Goal: Task Accomplishment & Management: Use online tool/utility

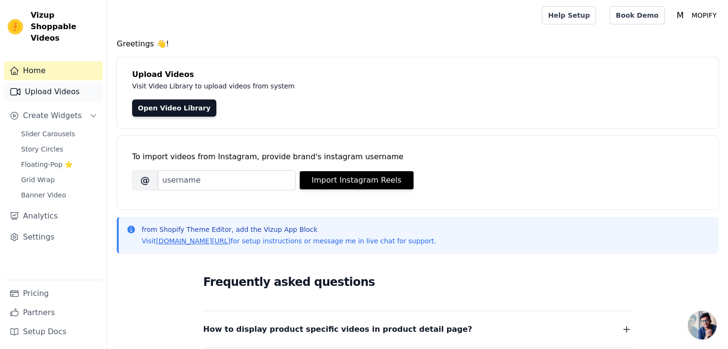
click at [76, 85] on link "Upload Videos" at bounding box center [53, 91] width 99 height 19
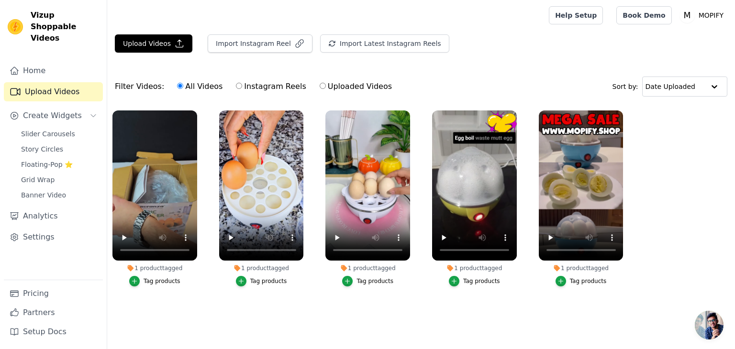
click at [256, 322] on main "Upload Videos Import Instagram Reel Import Latest Instagram Reels Import Latest…" at bounding box center [421, 182] width 628 height 303
click at [155, 44] on button "Upload Videos" at bounding box center [154, 43] width 78 height 18
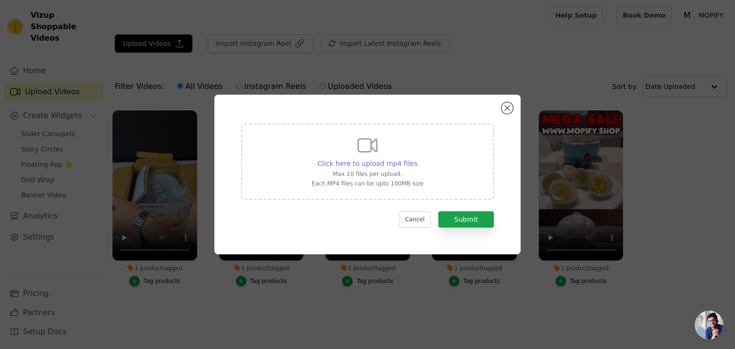
click at [366, 167] on span "Click here to upload mp4 files" at bounding box center [368, 164] width 100 height 8
click at [417, 159] on input "Click here to upload mp4 files Max 10 files per upload. Each MP4 files can be u…" at bounding box center [417, 158] width 0 height 0
type input "C:\fakepath\WIFI HOLDER.mp4"
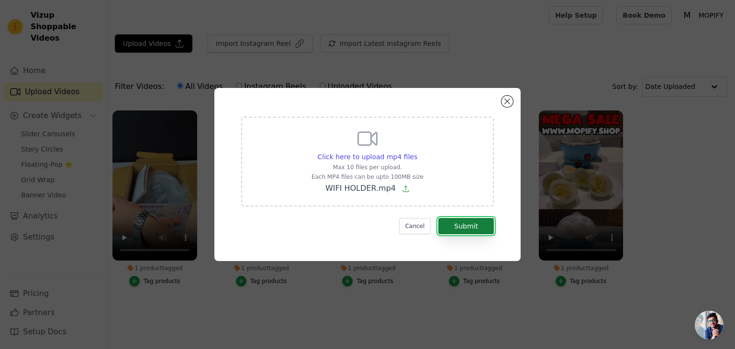
click at [460, 228] on button "Submit" at bounding box center [466, 226] width 56 height 16
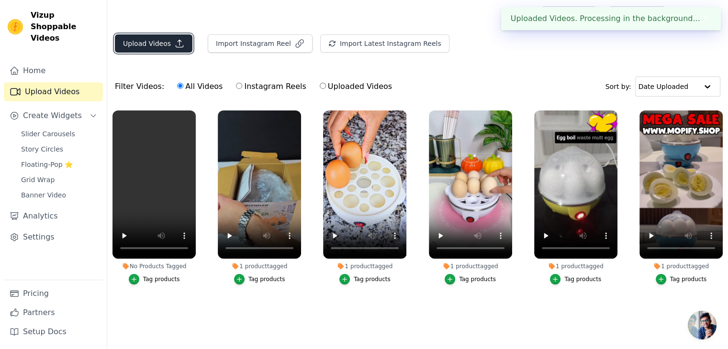
click at [156, 43] on button "Upload Videos" at bounding box center [154, 43] width 78 height 18
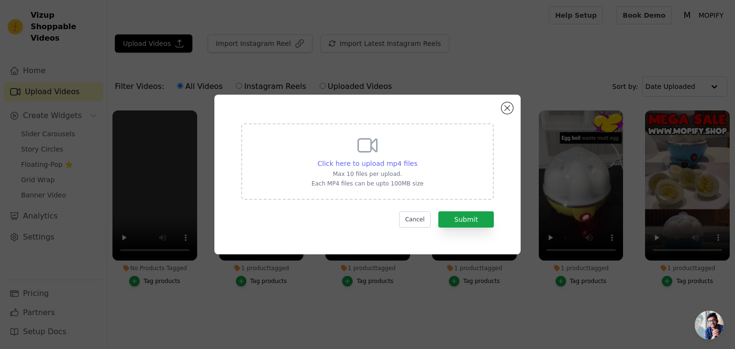
click at [348, 163] on span "Click here to upload mp4 files" at bounding box center [368, 164] width 100 height 8
click at [417, 159] on input "Click here to upload mp4 files Max 10 files per upload. Each MP4 files can be u…" at bounding box center [417, 158] width 0 height 0
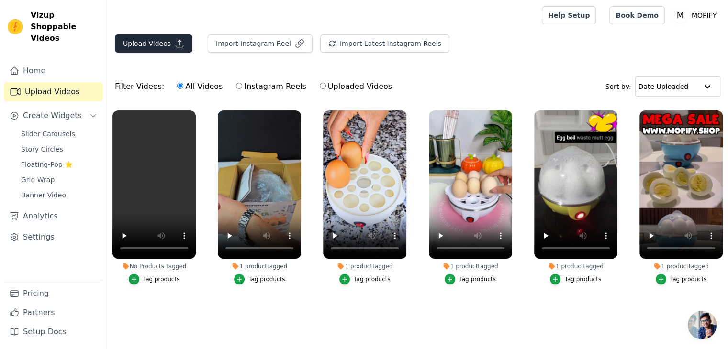
click at [171, 33] on main "Upload Videos Import Instagram Reel Import Latest Instagram Reels Import Latest…" at bounding box center [417, 189] width 621 height 317
click at [168, 40] on button "Upload Videos" at bounding box center [154, 43] width 78 height 18
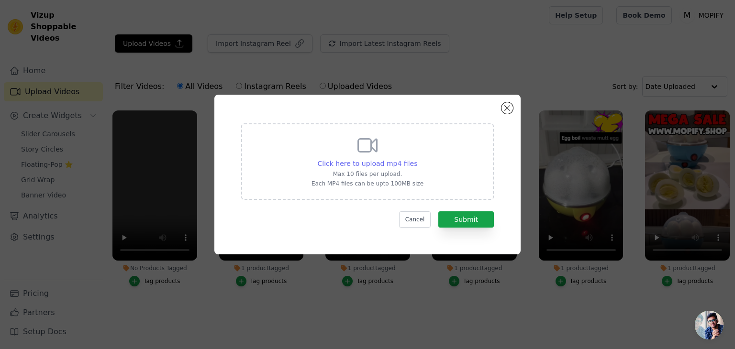
click at [371, 163] on span "Click here to upload mp4 files" at bounding box center [368, 164] width 100 height 8
click at [417, 159] on input "Click here to upload mp4 files Max 10 files per upload. Each MP4 files can be u…" at bounding box center [417, 158] width 0 height 0
type input "C:\fakepath\Wall Mounted WiFi Router Holder _ Cable Organizer for Home and Offi…"
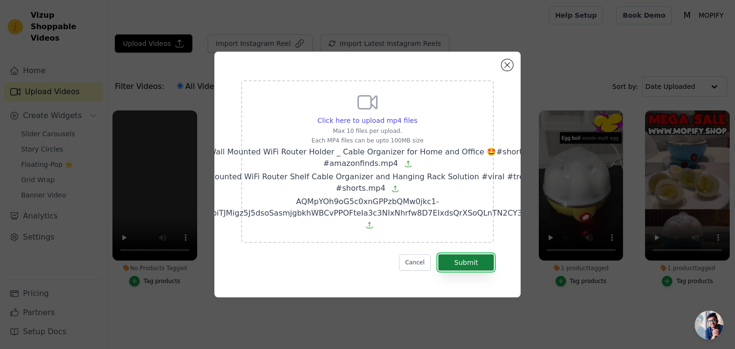
click at [459, 257] on button "Submit" at bounding box center [466, 263] width 56 height 16
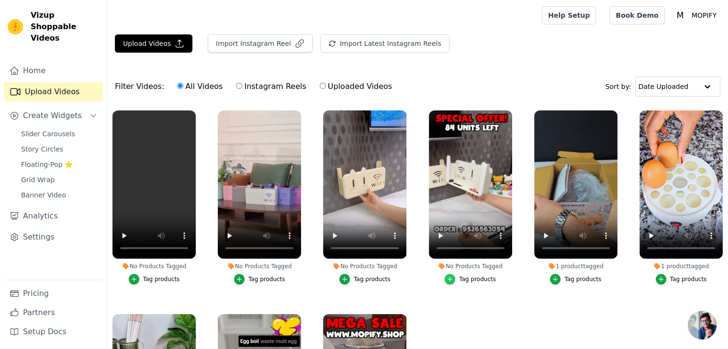
click at [450, 278] on icon "button" at bounding box center [449, 279] width 7 height 7
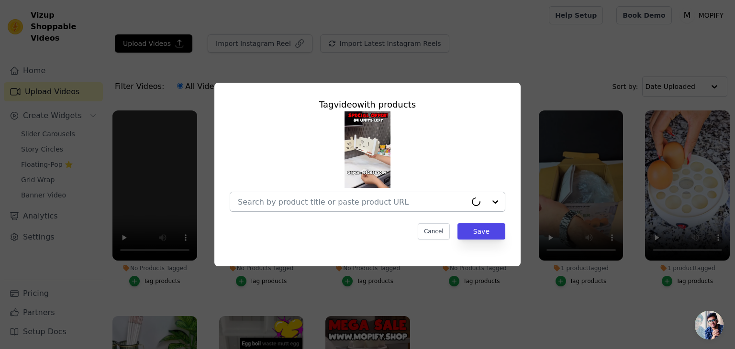
click at [359, 204] on input "No Products Tagged Tag video with products Cancel Save Tag products" at bounding box center [352, 202] width 229 height 9
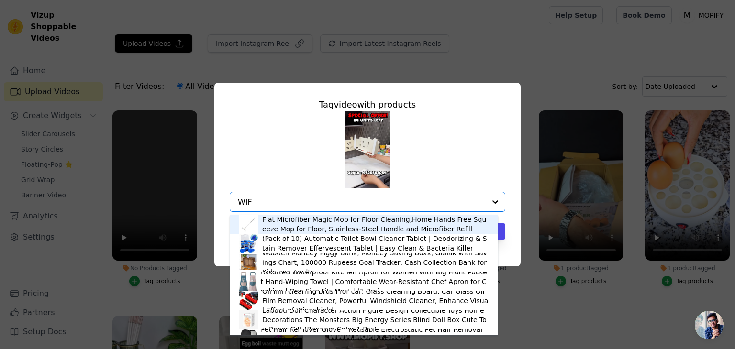
type input "WIFI"
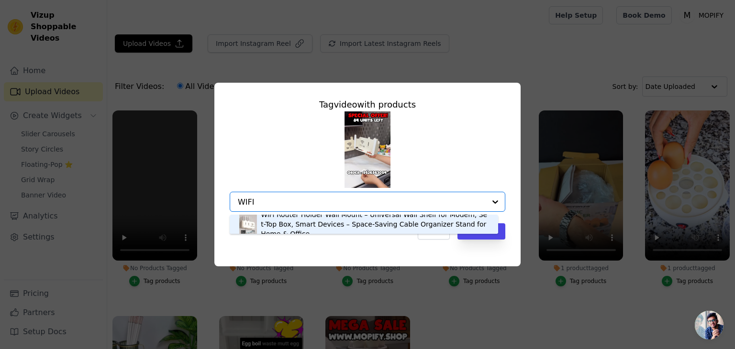
drag, startPoint x: 264, startPoint y: 201, endPoint x: 224, endPoint y: 200, distance: 40.2
click at [224, 200] on div "Tag video with products WiFi Router Holder Wall Mount – Universal Wall Shelf fo…" at bounding box center [367, 168] width 291 height 157
drag, startPoint x: 289, startPoint y: 224, endPoint x: 345, endPoint y: 233, distance: 56.2
click at [290, 224] on div "WiFi Router Holder Wall Mount – Universal Wall Shelf for Modem, Set-Top Box, Sm…" at bounding box center [375, 224] width 228 height 29
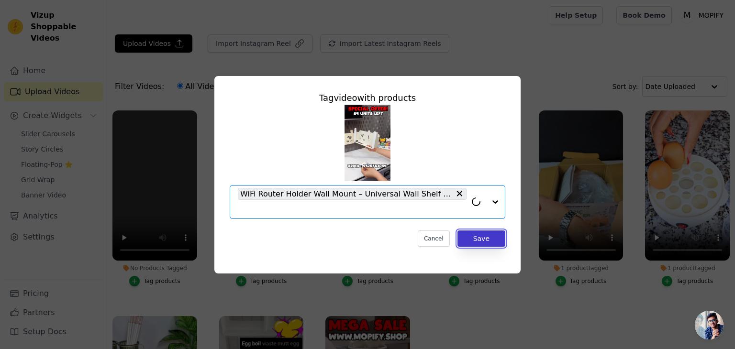
click at [500, 236] on button "Save" at bounding box center [481, 239] width 48 height 16
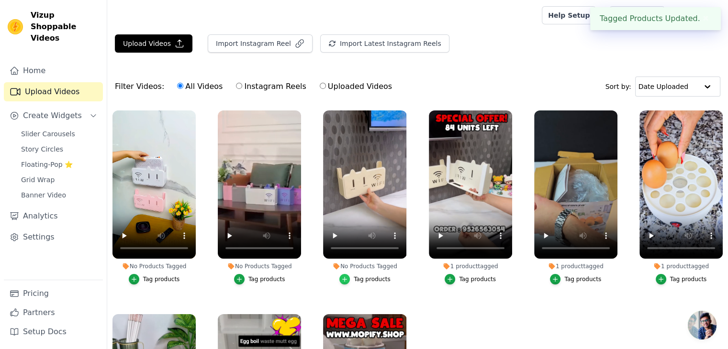
click at [347, 274] on div "button" at bounding box center [344, 279] width 11 height 11
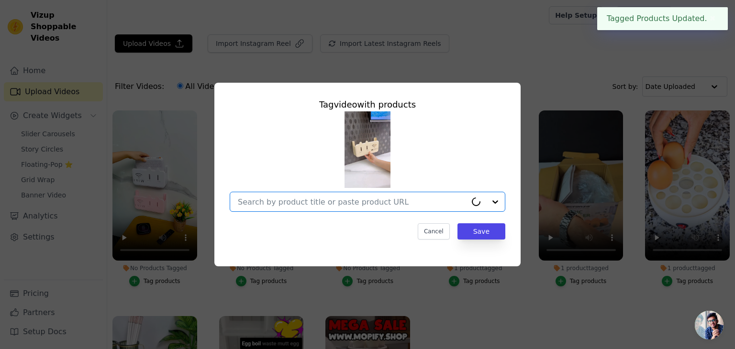
click at [300, 202] on input "No Products Tagged Tag video with products Option undefined, selected. Cancel S…" at bounding box center [352, 202] width 229 height 9
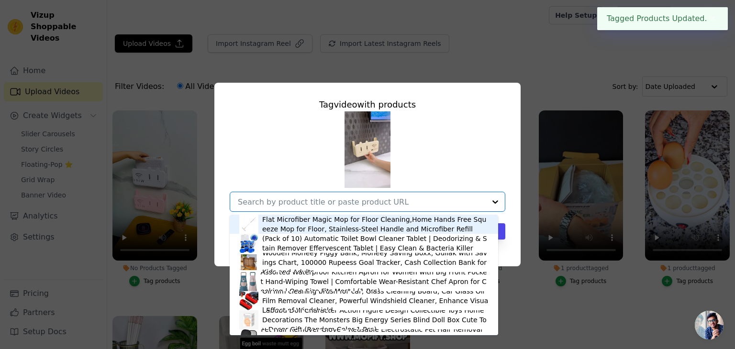
paste input "WIFI"
type input "WIFI"
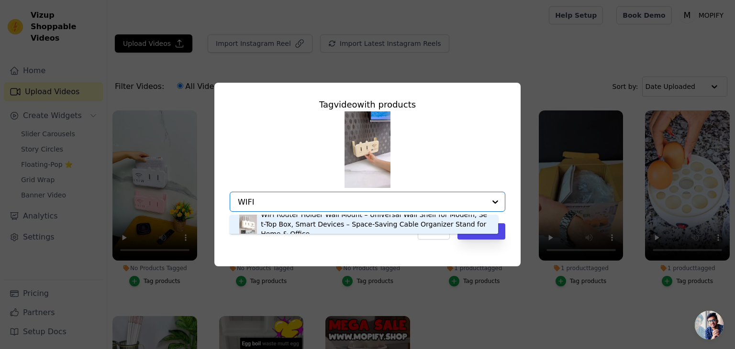
drag, startPoint x: 315, startPoint y: 223, endPoint x: 310, endPoint y: 221, distance: 5.6
click at [308, 221] on div "WiFi Router Holder Wall Mount – Universal Wall Shelf for Modem, Set-Top Box, Sm…" at bounding box center [375, 224] width 228 height 29
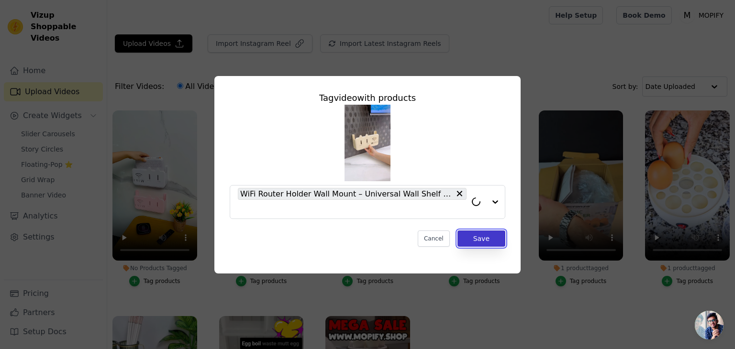
click at [472, 232] on button "Save" at bounding box center [481, 239] width 48 height 16
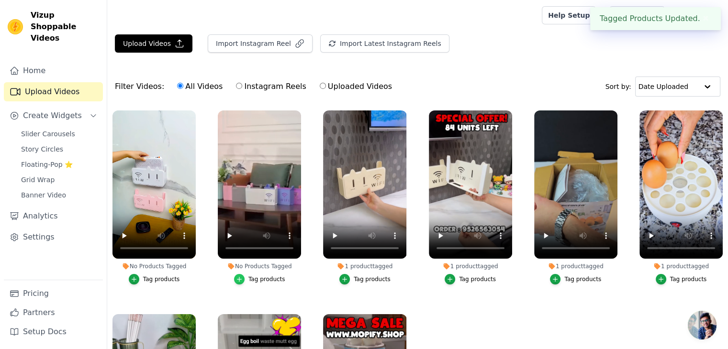
click at [236, 278] on div "button" at bounding box center [239, 279] width 11 height 11
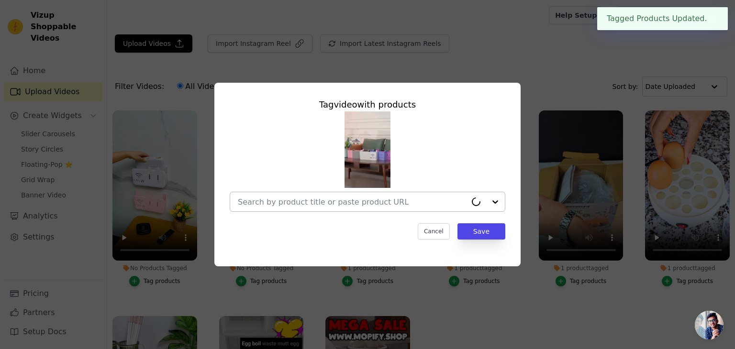
click at [262, 209] on div at bounding box center [352, 201] width 229 height 19
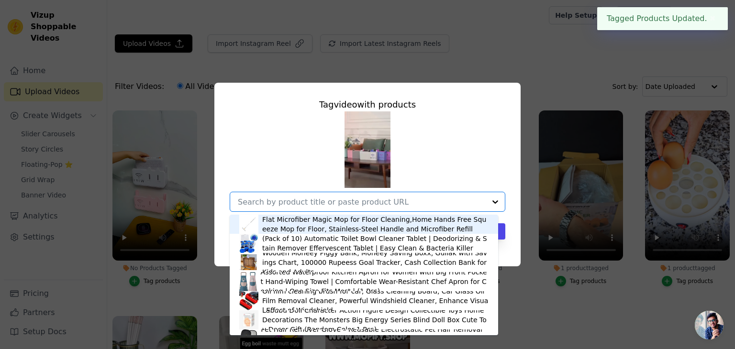
paste input "WIFI"
type input "WIFI"
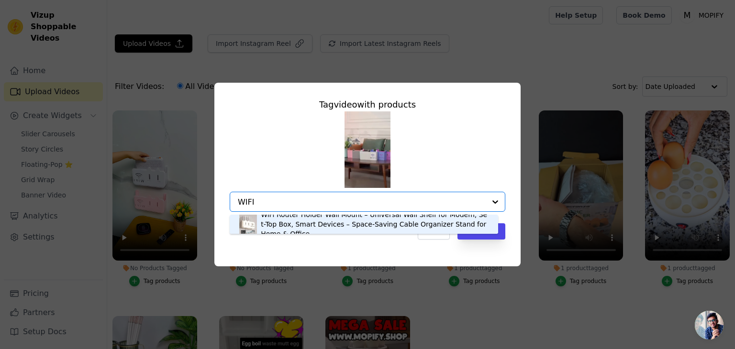
click at [352, 225] on div "WiFi Router Holder Wall Mount – Universal Wall Shelf for Modem, Set-Top Box, Sm…" at bounding box center [375, 224] width 228 height 29
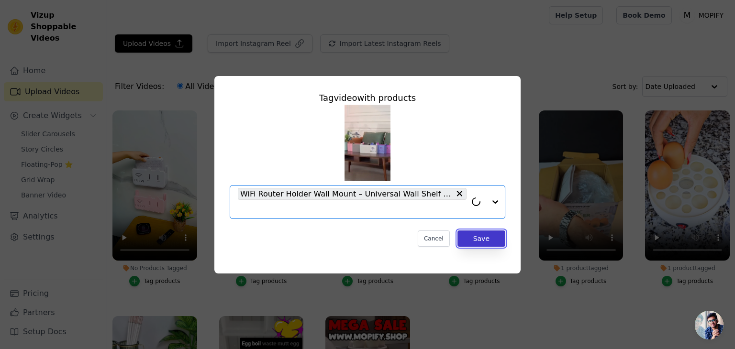
click at [465, 237] on button "Save" at bounding box center [481, 239] width 48 height 16
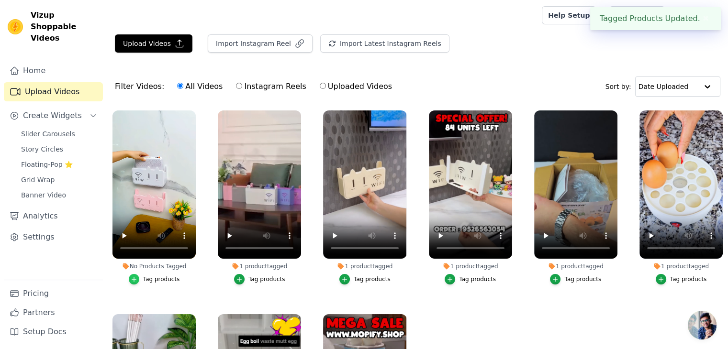
click at [139, 278] on div "button" at bounding box center [134, 279] width 11 height 11
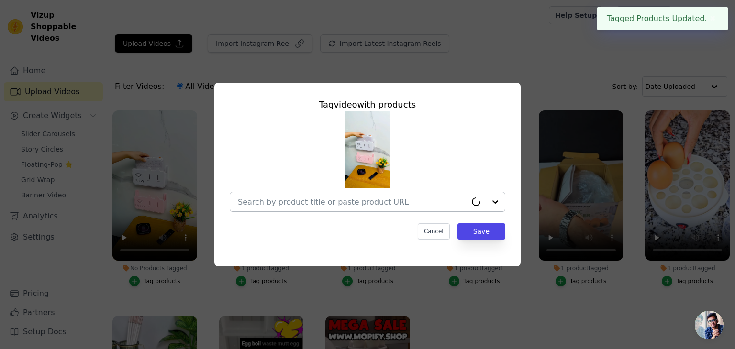
click at [335, 202] on input "No Products Tagged Tag video with products Cancel Save Tag products" at bounding box center [352, 202] width 229 height 9
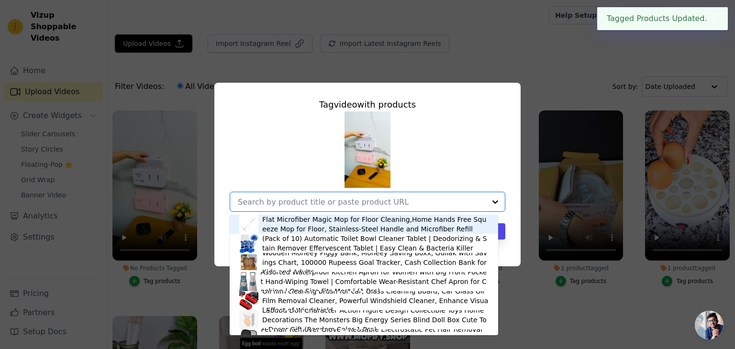
paste input "WIFI"
type input "WIFI"
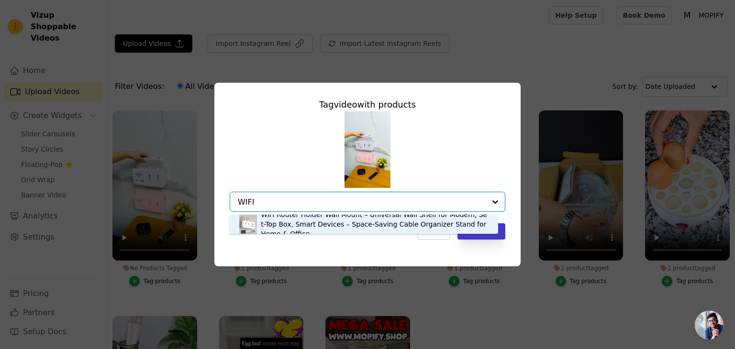
drag, startPoint x: 378, startPoint y: 222, endPoint x: 470, endPoint y: 240, distance: 94.4
click at [378, 223] on div "WiFi Router Holder Wall Mount – Universal Wall Shelf for Modem, Set-Top Box, Sm…" at bounding box center [375, 224] width 228 height 29
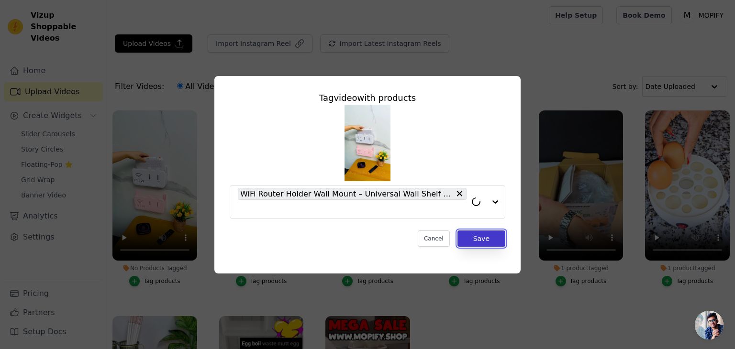
click at [473, 239] on button "Save" at bounding box center [481, 239] width 48 height 16
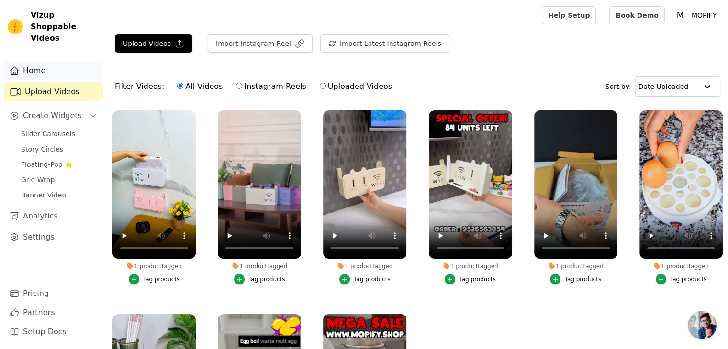
click at [66, 61] on link "Home" at bounding box center [53, 70] width 99 height 19
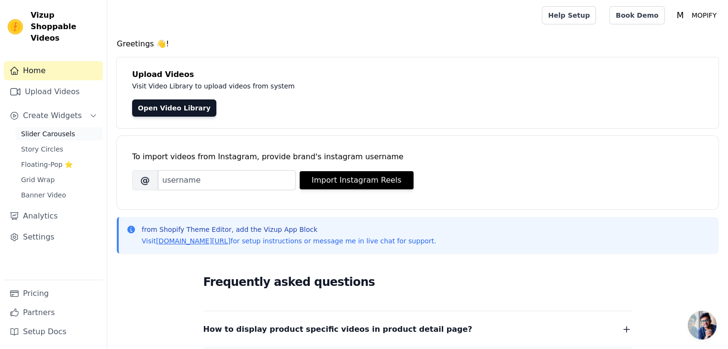
click at [47, 129] on span "Slider Carousels" at bounding box center [48, 134] width 54 height 10
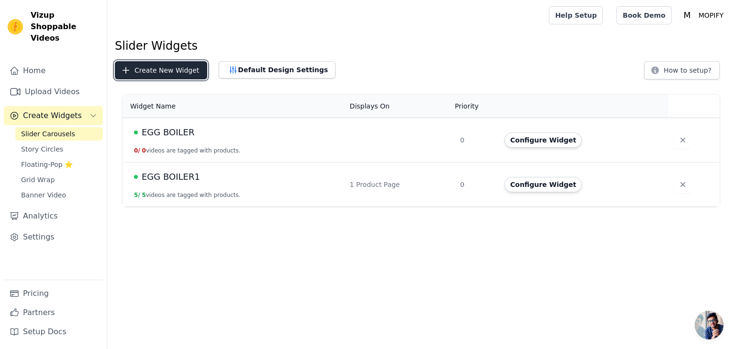
click at [133, 74] on button "Create New Widget" at bounding box center [161, 70] width 92 height 18
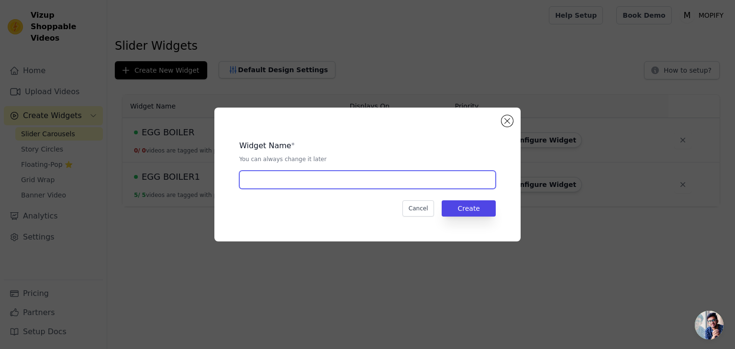
click at [260, 181] on input "text" at bounding box center [367, 180] width 256 height 18
type input "WIFI HOLDER"
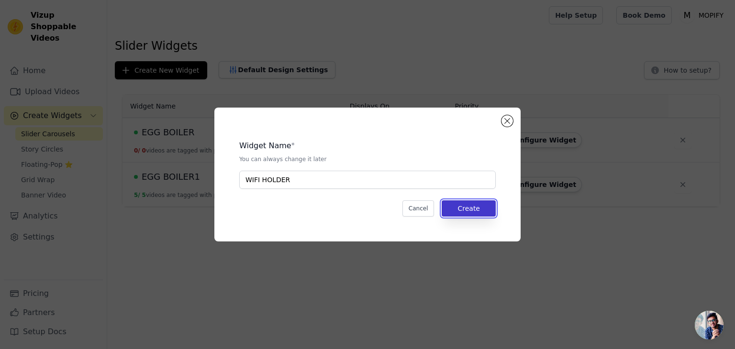
click at [464, 209] on button "Create" at bounding box center [469, 208] width 54 height 16
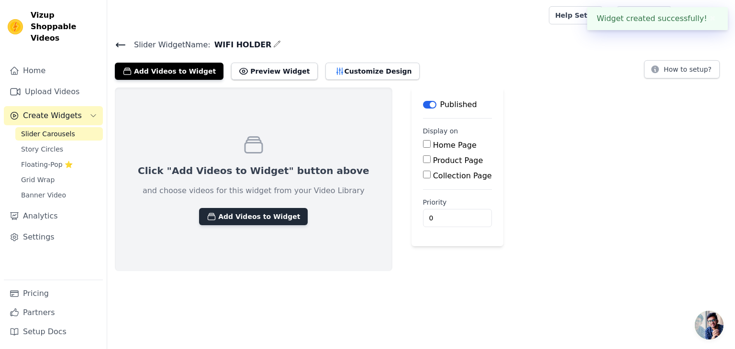
click at [254, 217] on button "Add Videos to Widget" at bounding box center [253, 216] width 109 height 17
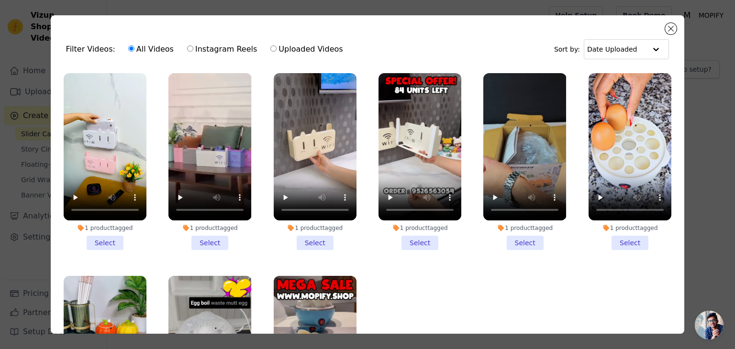
click at [108, 239] on li "1 product tagged Select" at bounding box center [105, 161] width 83 height 177
click at [0, 0] on input "1 product tagged Select" at bounding box center [0, 0] width 0 height 0
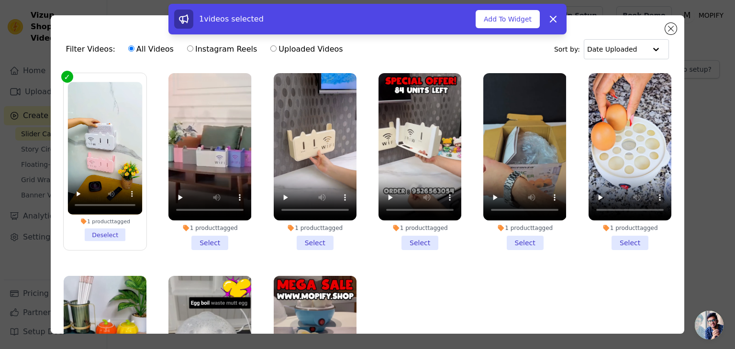
click at [211, 235] on li "1 product tagged Select" at bounding box center [209, 161] width 83 height 177
click at [0, 0] on input "1 product tagged Select" at bounding box center [0, 0] width 0 height 0
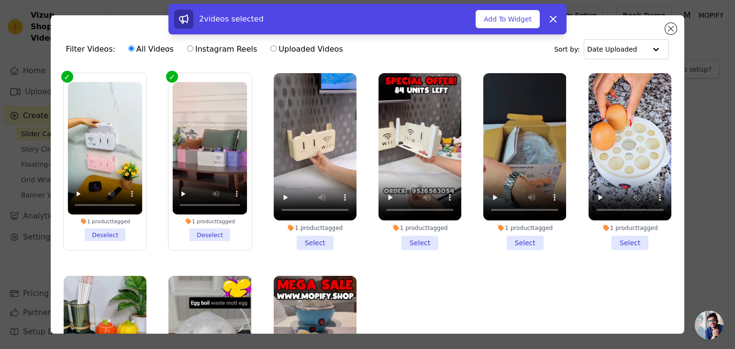
click at [312, 236] on li "1 product tagged Select" at bounding box center [315, 161] width 83 height 177
click at [0, 0] on input "1 product tagged Select" at bounding box center [0, 0] width 0 height 0
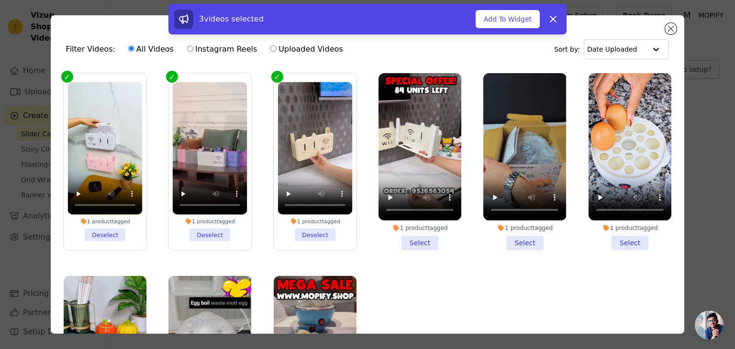
click at [410, 238] on li "1 product tagged Select" at bounding box center [419, 161] width 83 height 177
click at [0, 0] on input "1 product tagged Select" at bounding box center [0, 0] width 0 height 0
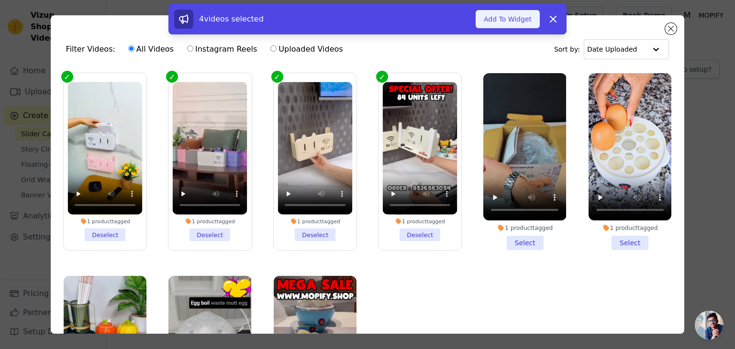
click at [515, 17] on button "Add To Widget" at bounding box center [508, 19] width 64 height 18
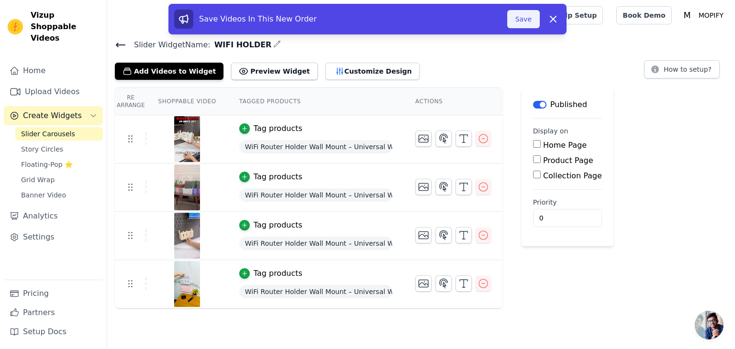
click at [521, 22] on button "Save" at bounding box center [523, 19] width 33 height 18
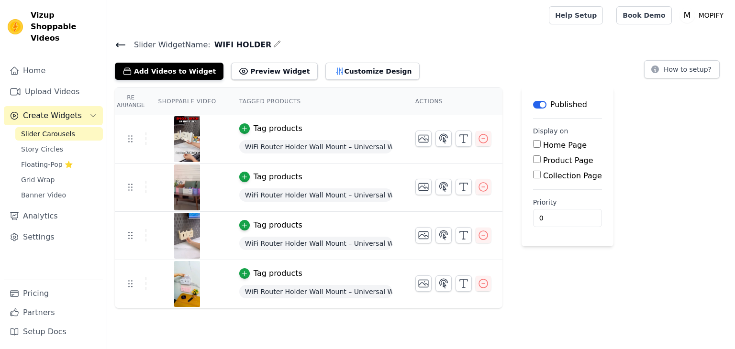
click at [533, 161] on input "Product Page" at bounding box center [537, 160] width 8 height 8
checkbox input "true"
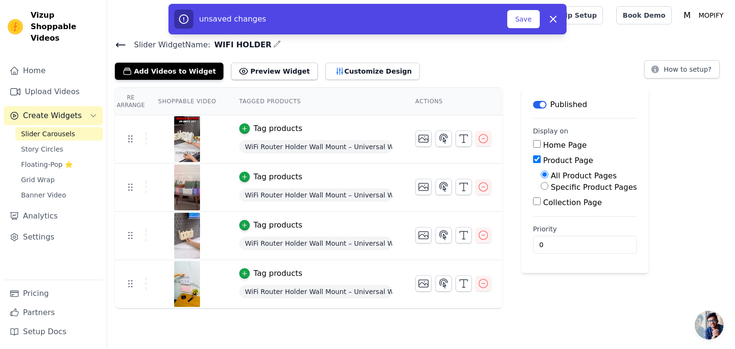
click at [541, 186] on input "Specific Product Pages" at bounding box center [545, 186] width 8 height 8
radio input "true"
click at [543, 207] on button "Select Products" at bounding box center [573, 209] width 64 height 16
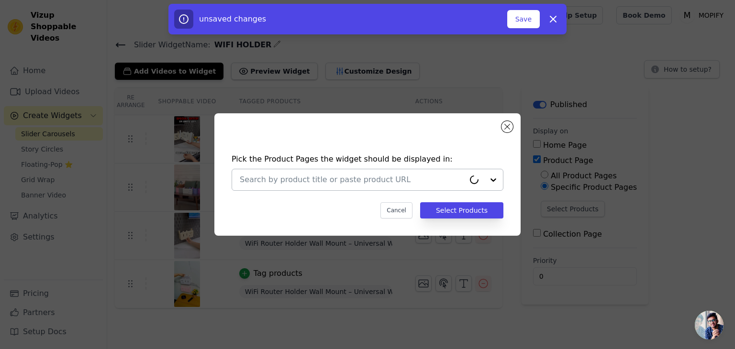
click at [374, 183] on input "text" at bounding box center [352, 179] width 225 height 11
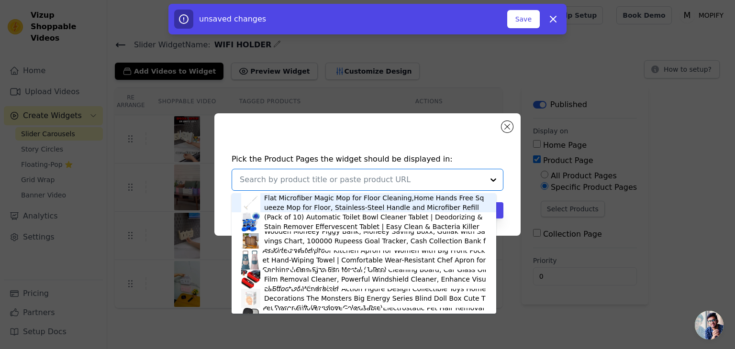
paste input "WIFI"
type input "WIFI"
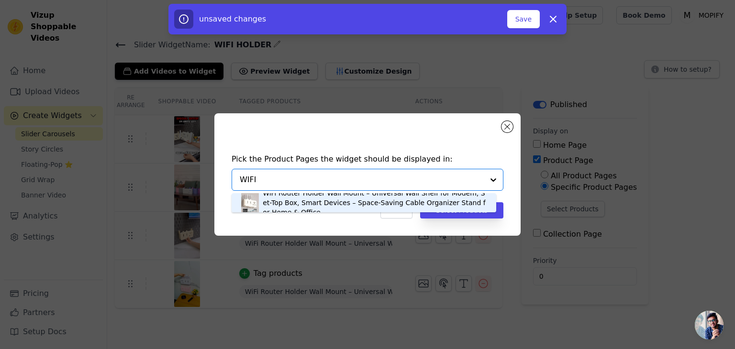
click at [354, 203] on div "WiFi Router Holder Wall Mount – Universal Wall Shelf for Modem, Set-Top Box, Sm…" at bounding box center [375, 203] width 224 height 29
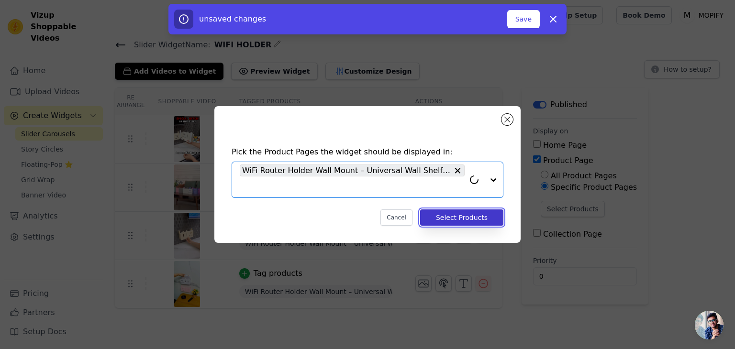
click at [459, 217] on button "Select Products" at bounding box center [461, 218] width 83 height 16
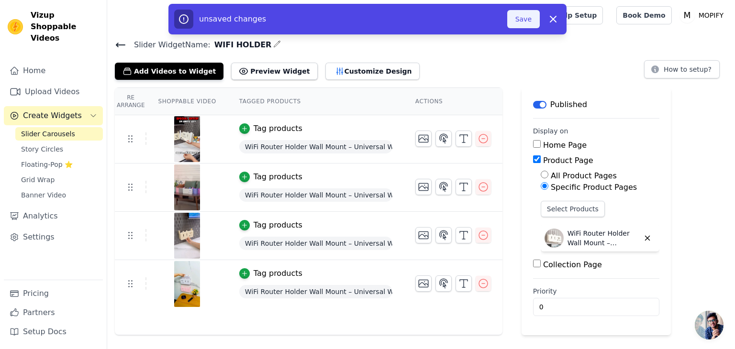
click at [522, 20] on button "Save" at bounding box center [523, 19] width 33 height 18
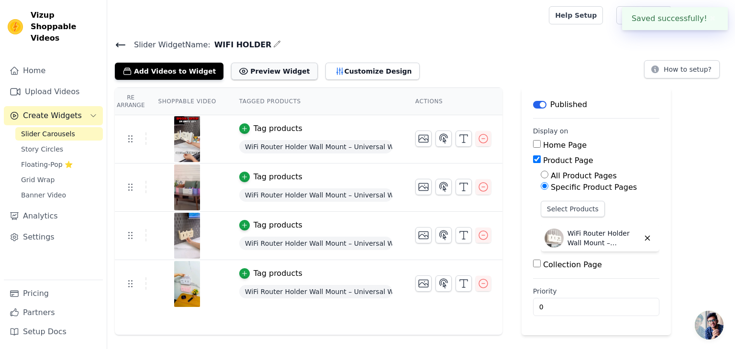
click at [258, 71] on button "Preview Widget" at bounding box center [274, 71] width 86 height 17
click at [325, 71] on button "Customize Design" at bounding box center [372, 71] width 94 height 17
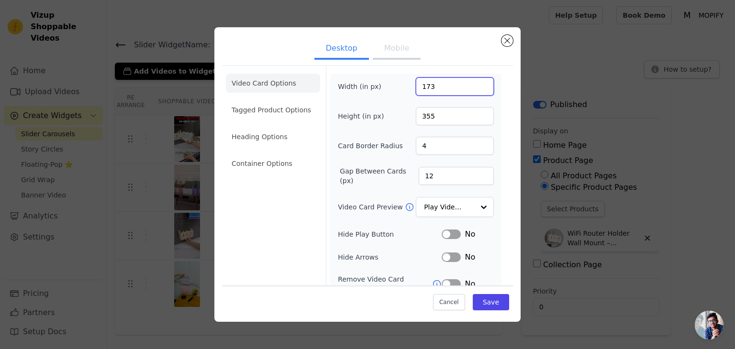
click at [475, 88] on input "173" at bounding box center [455, 87] width 78 height 18
click at [475, 88] on input "163" at bounding box center [455, 87] width 78 height 18
click at [475, 88] on input "162" at bounding box center [455, 87] width 78 height 18
click at [475, 88] on input "143" at bounding box center [455, 87] width 78 height 18
click at [475, 88] on input "142" at bounding box center [455, 87] width 78 height 18
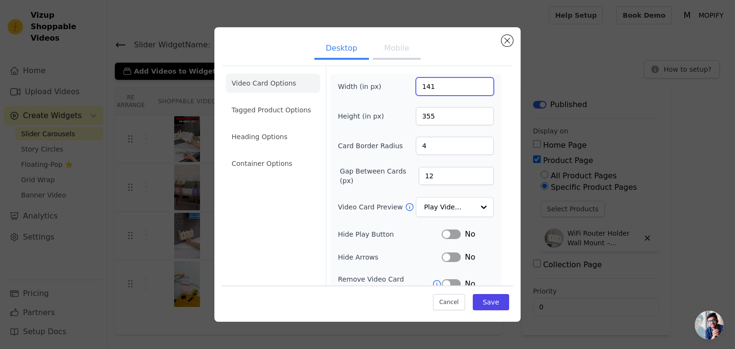
click at [475, 88] on input "141" at bounding box center [455, 87] width 78 height 18
click at [476, 83] on input "170" at bounding box center [455, 87] width 78 height 18
click at [476, 83] on input "171" at bounding box center [455, 87] width 78 height 18
click at [476, 83] on input "172" at bounding box center [455, 87] width 78 height 18
click at [476, 83] on input "173" at bounding box center [455, 87] width 78 height 18
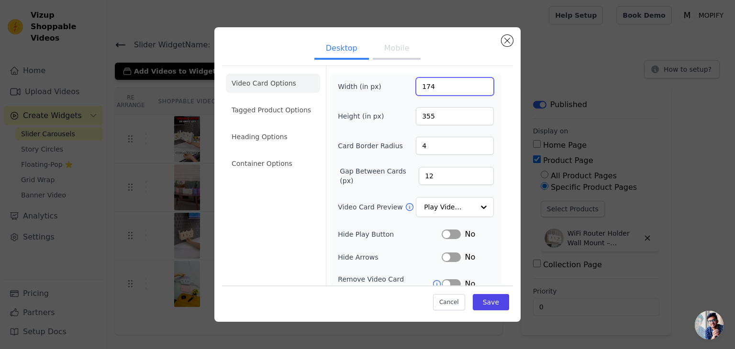
click at [476, 83] on input "174" at bounding box center [455, 87] width 78 height 18
click at [476, 83] on input "175" at bounding box center [455, 87] width 78 height 18
click at [476, 83] on input "176" at bounding box center [455, 87] width 78 height 18
click at [476, 83] on input "177" at bounding box center [455, 87] width 78 height 18
click at [476, 83] on input "189" at bounding box center [455, 87] width 78 height 18
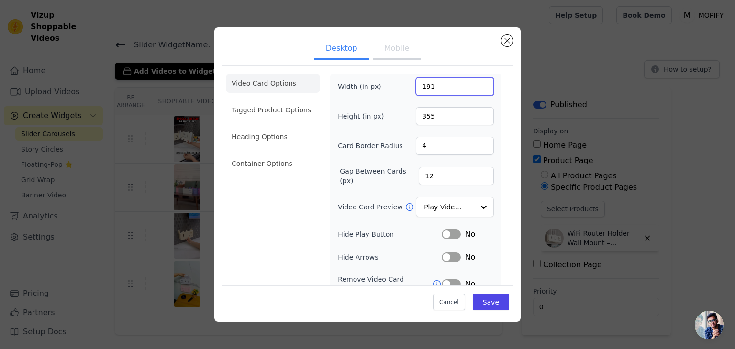
click at [476, 83] on input "191" at bounding box center [455, 87] width 78 height 18
click at [476, 83] on input "199" at bounding box center [455, 87] width 78 height 18
type input "200"
click at [476, 83] on input "200" at bounding box center [455, 87] width 78 height 18
click at [379, 49] on button "Mobile" at bounding box center [397, 49] width 48 height 21
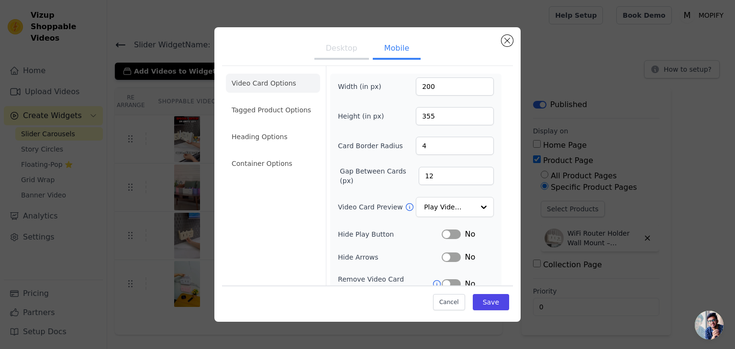
click at [386, 52] on button "Mobile" at bounding box center [397, 49] width 48 height 21
click at [476, 87] on input "132" at bounding box center [455, 87] width 78 height 18
click at [476, 87] on input "113" at bounding box center [455, 87] width 78 height 18
click at [476, 87] on input "103" at bounding box center [455, 87] width 78 height 18
click at [476, 87] on input "102" at bounding box center [455, 87] width 78 height 18
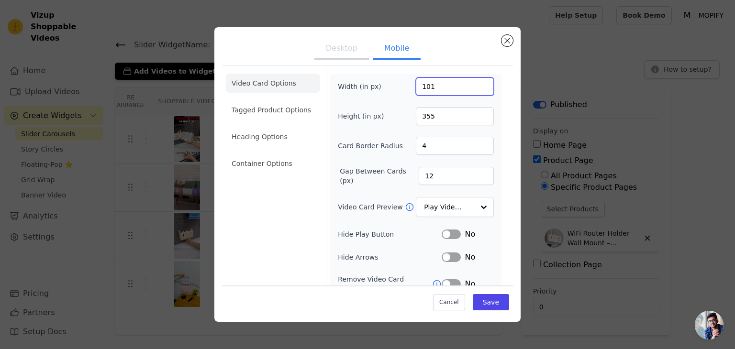
click at [476, 87] on input "101" at bounding box center [455, 87] width 78 height 18
type input "100"
click at [476, 87] on input "100" at bounding box center [455, 87] width 78 height 18
click at [477, 117] on input "344" at bounding box center [455, 116] width 78 height 18
click at [477, 117] on input "330" at bounding box center [455, 116] width 78 height 18
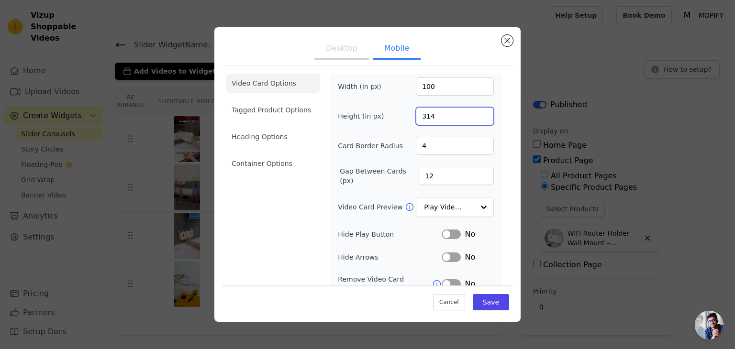
click at [477, 117] on input "314" at bounding box center [455, 116] width 78 height 18
type input "304"
click at [477, 117] on input "304" at bounding box center [455, 116] width 78 height 18
click at [489, 307] on button "Save" at bounding box center [491, 302] width 36 height 16
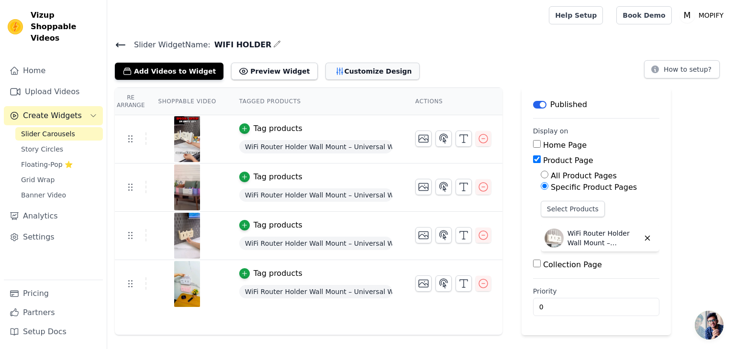
click at [350, 72] on button "Customize Design" at bounding box center [372, 71] width 94 height 17
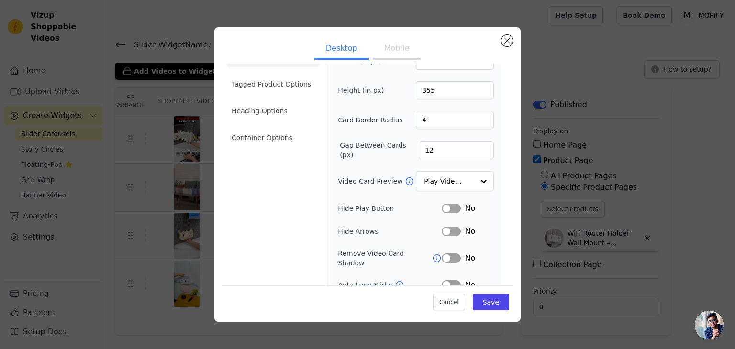
scroll to position [48, 0]
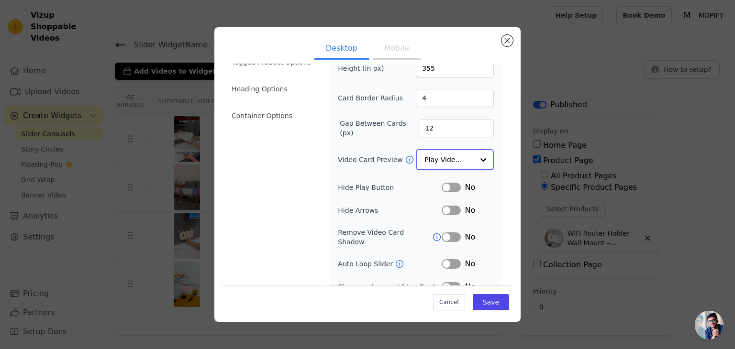
click at [454, 156] on input "Video Card Preview" at bounding box center [448, 159] width 49 height 19
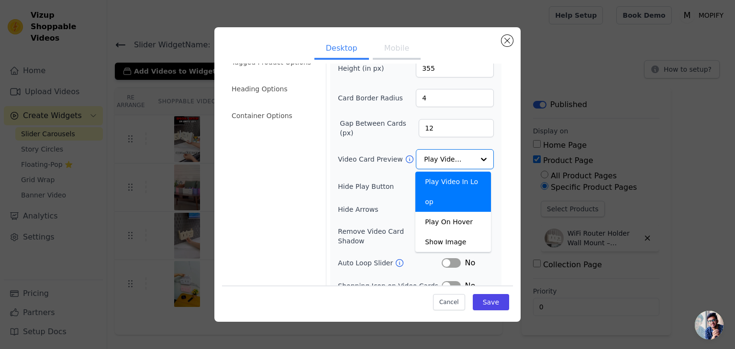
click at [374, 173] on div "Width (in px) 200 Height (in px) 355 Card Border Radius 4 Gap Between Cards (px…" at bounding box center [416, 172] width 156 height 285
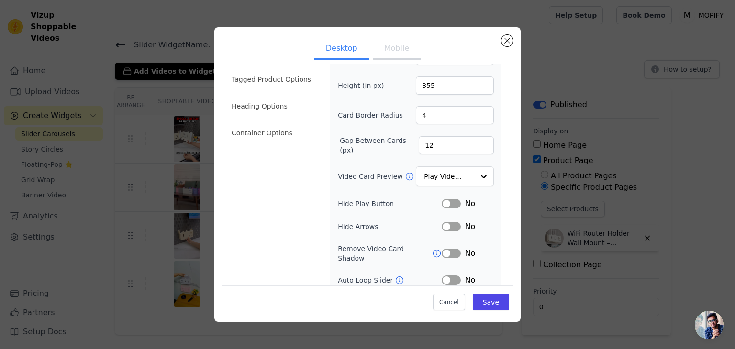
scroll to position [0, 0]
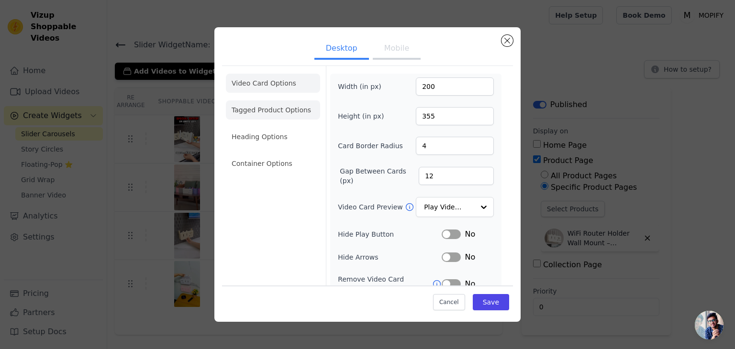
click at [298, 154] on li "Tagged Product Options" at bounding box center [273, 163] width 94 height 19
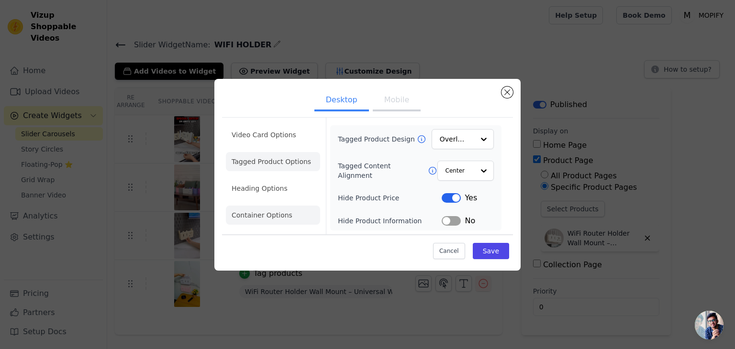
click at [273, 223] on li "Container Options" at bounding box center [273, 215] width 94 height 19
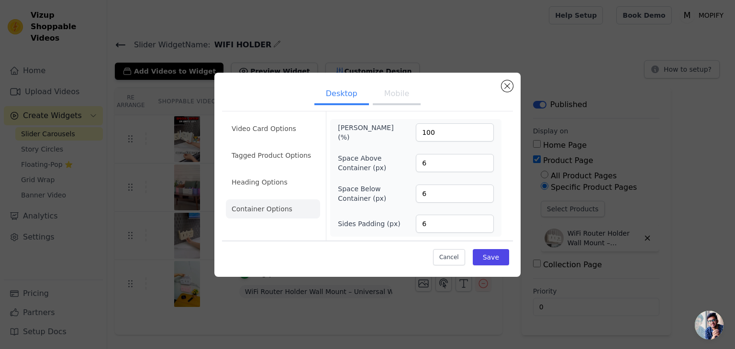
click at [289, 115] on div "Video Card Options Tagged Product Options Heading Options Container Options" at bounding box center [273, 175] width 94 height 129
click at [281, 146] on li "Video Card Options" at bounding box center [273, 155] width 94 height 19
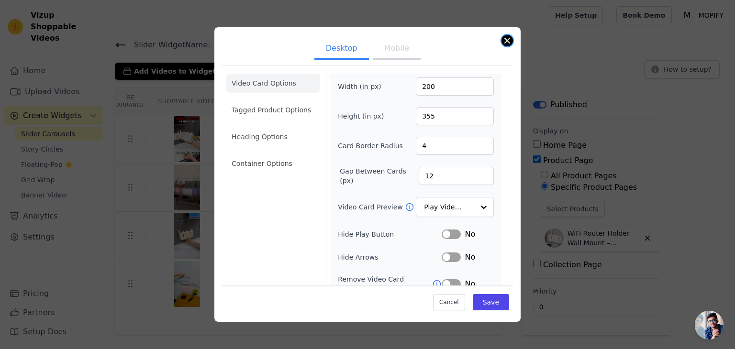
click at [510, 37] on button "Close modal" at bounding box center [506, 40] width 11 height 11
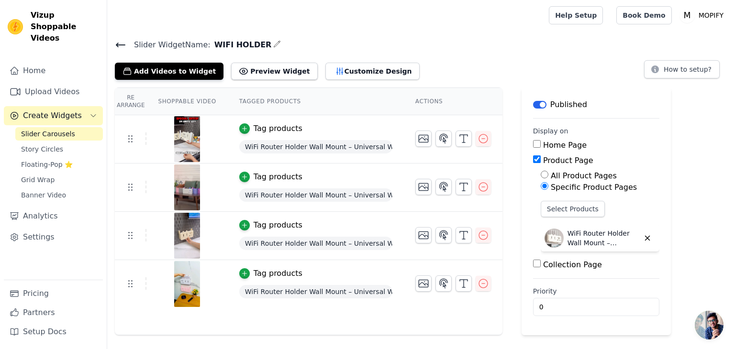
click at [249, 81] on div "Slider Widget Name: WIFI HOLDER Add Videos to Widget Preview Widget Customize D…" at bounding box center [421, 186] width 628 height 297
click at [249, 77] on button "Preview Widget" at bounding box center [274, 71] width 86 height 17
